Goal: Task Accomplishment & Management: Use online tool/utility

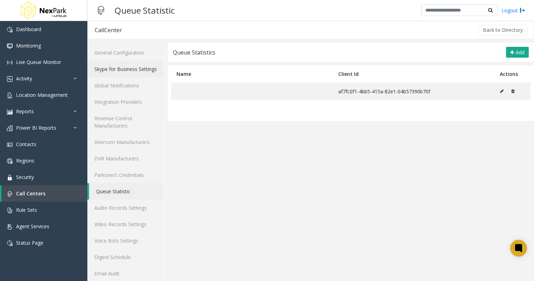
click at [127, 67] on link "Skype for Business Settings" at bounding box center [125, 69] width 76 height 16
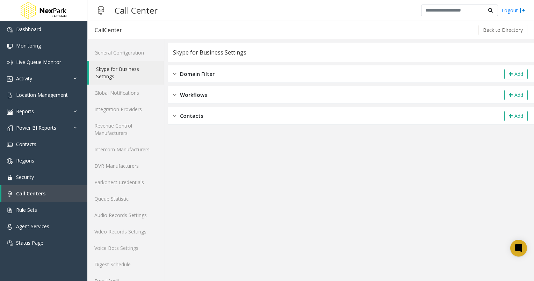
click at [194, 74] on span "Domain Filter" at bounding box center [197, 74] width 35 height 8
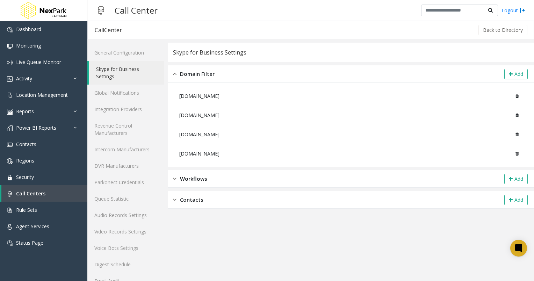
click at [200, 178] on span "Workflows" at bounding box center [193, 179] width 27 height 8
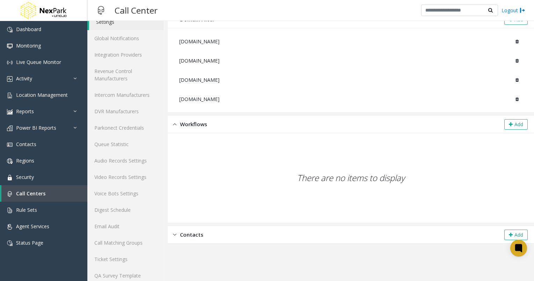
scroll to position [62, 0]
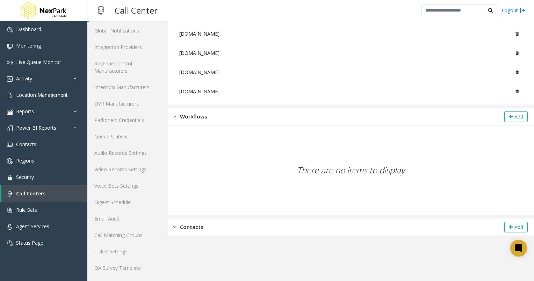
click at [200, 228] on span "Contacts" at bounding box center [191, 227] width 23 height 8
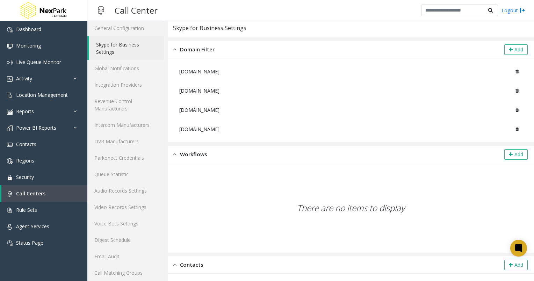
scroll to position [0, 0]
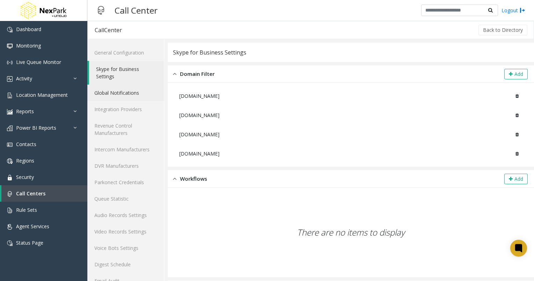
click at [126, 97] on link "Global Notifications" at bounding box center [125, 93] width 76 height 16
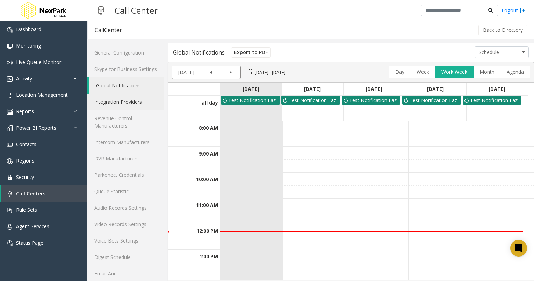
click at [126, 105] on link "Integration Providers" at bounding box center [125, 102] width 76 height 16
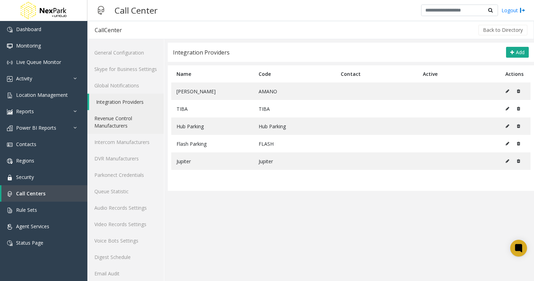
click at [101, 124] on link "Revenue Control Manufacturers" at bounding box center [125, 122] width 76 height 24
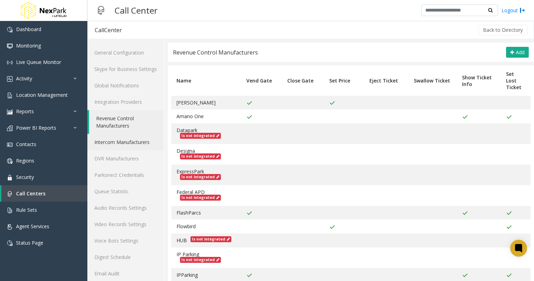
click at [115, 139] on link "Intercom Manufacturers" at bounding box center [125, 142] width 76 height 16
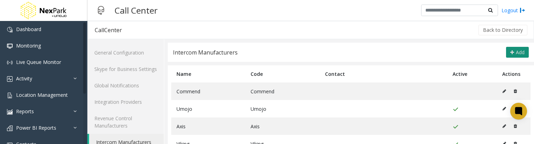
click at [515, 51] on span "Add" at bounding box center [519, 52] width 9 height 7
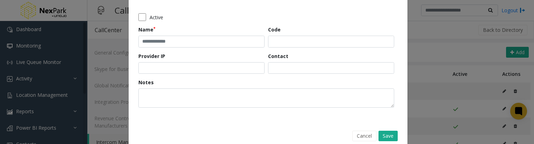
scroll to position [44, 0]
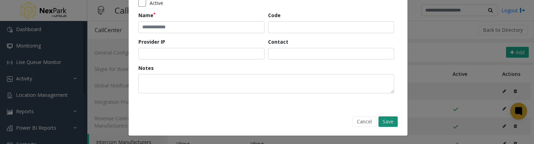
click at [386, 120] on button "Save" at bounding box center [387, 121] width 19 height 10
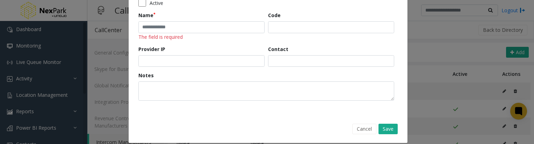
scroll to position [0, 0]
